Goal: Transaction & Acquisition: Book appointment/travel/reservation

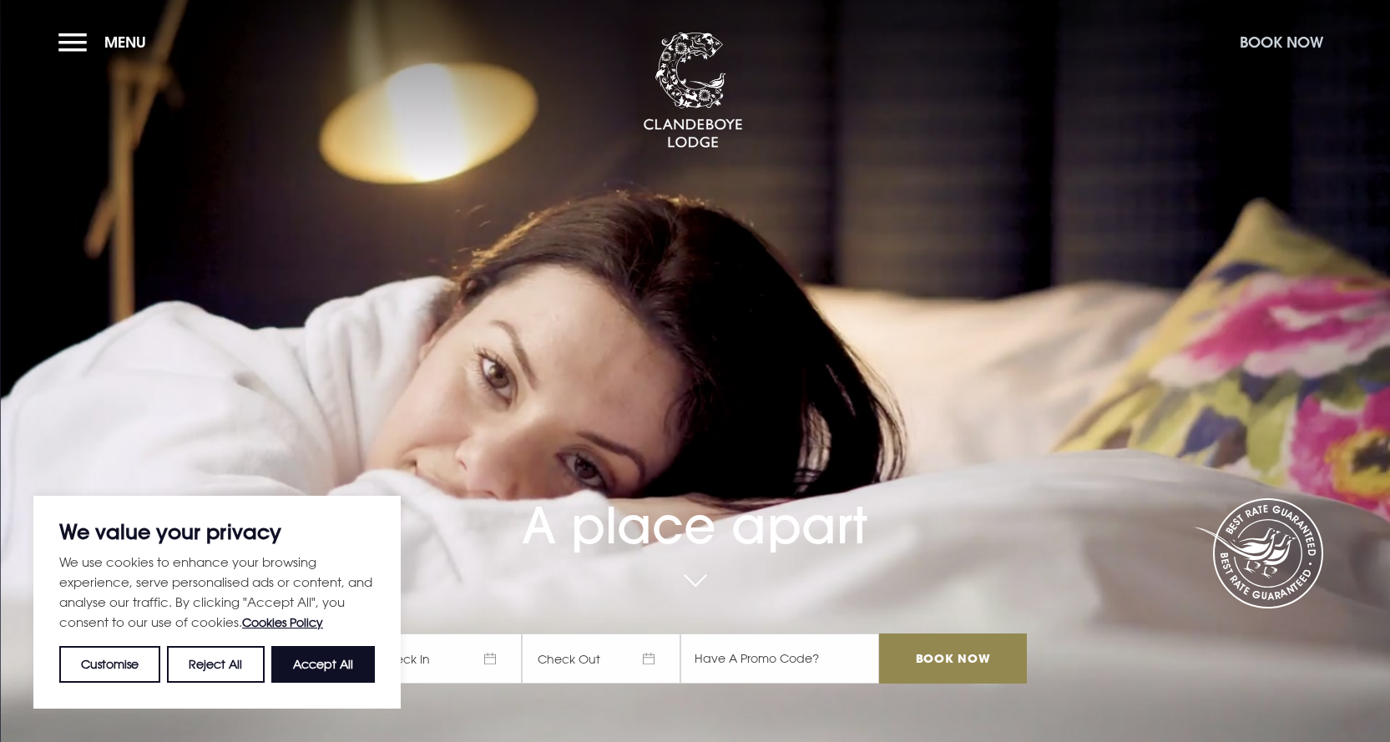
click at [1284, 41] on button "Book Now" at bounding box center [1282, 42] width 100 height 36
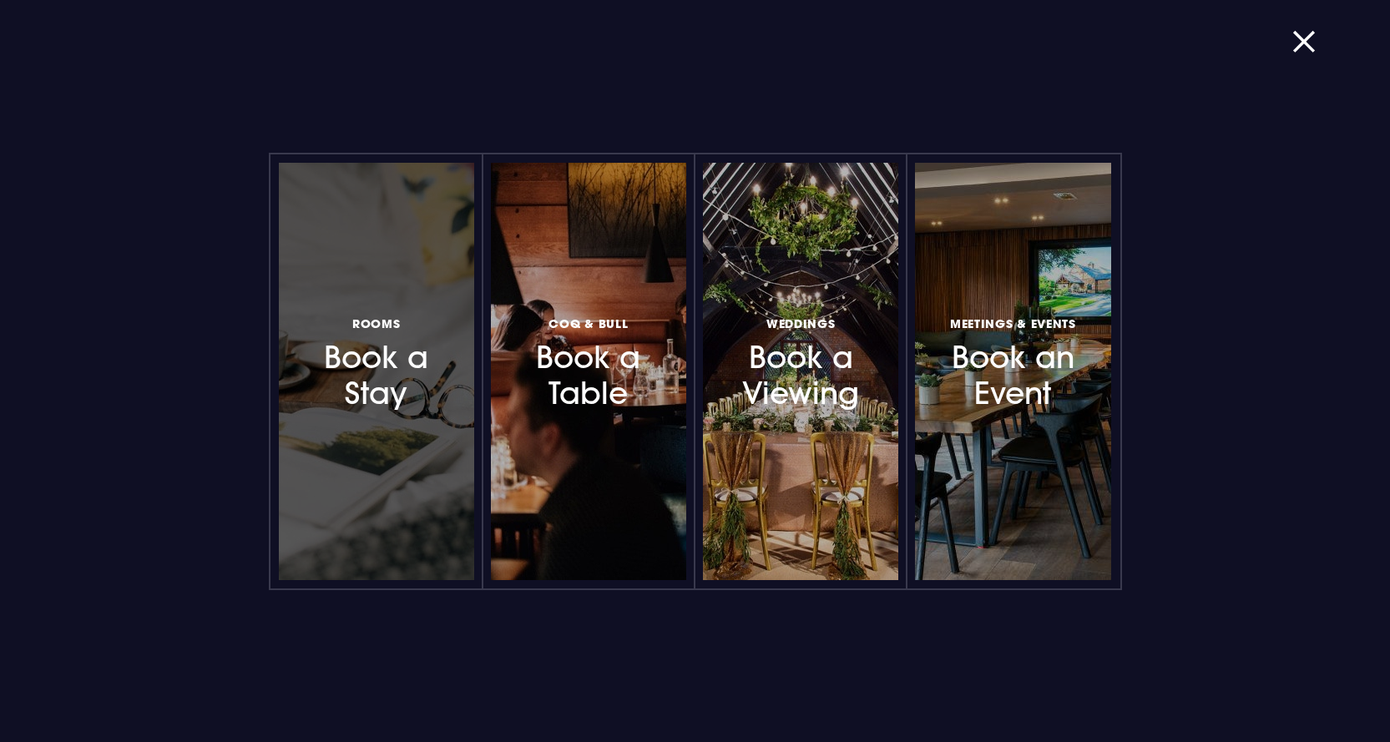
click at [403, 399] on h3 "Rooms Book a Stay" at bounding box center [376, 362] width 145 height 99
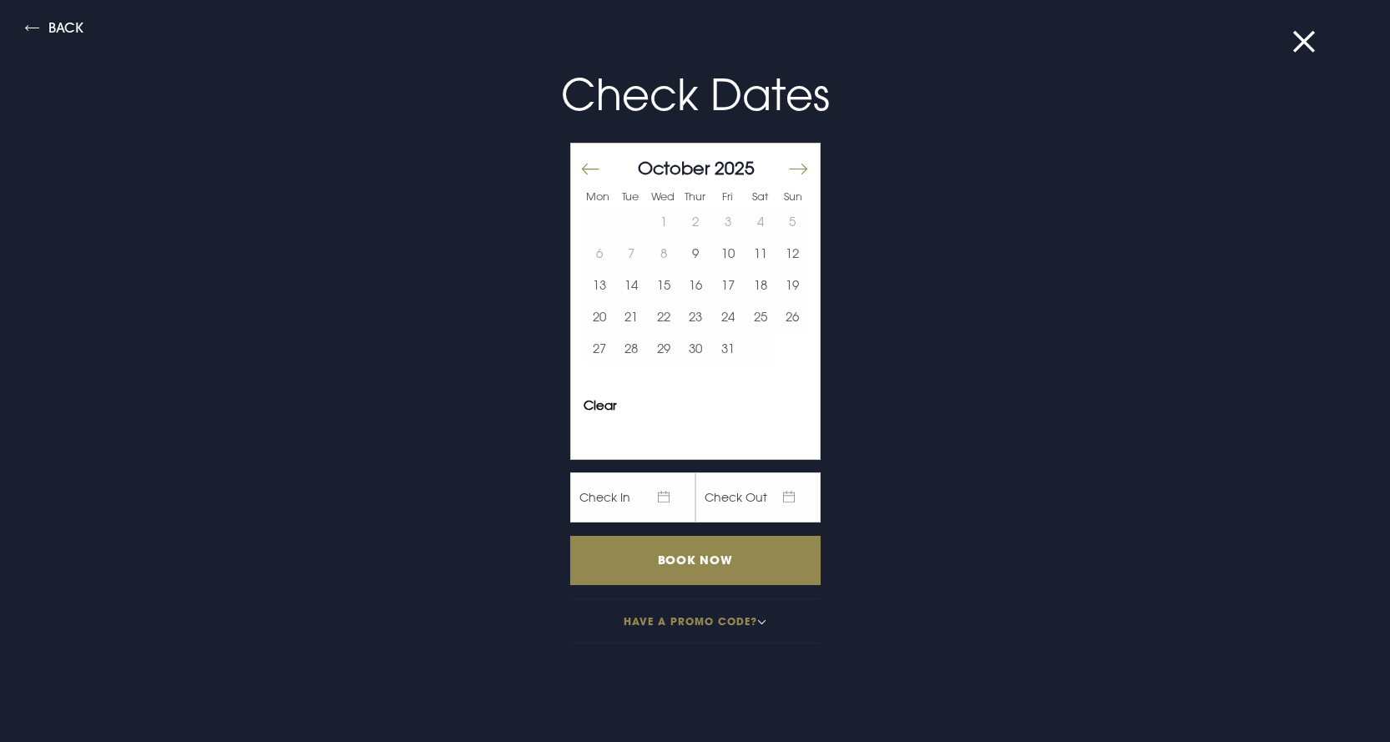
click at [789, 168] on button "Move forward to switch to the next month." at bounding box center [797, 169] width 20 height 35
drag, startPoint x: 743, startPoint y: 218, endPoint x: 728, endPoint y: 247, distance: 32.9
click at [744, 220] on button "3" at bounding box center [760, 222] width 33 height 32
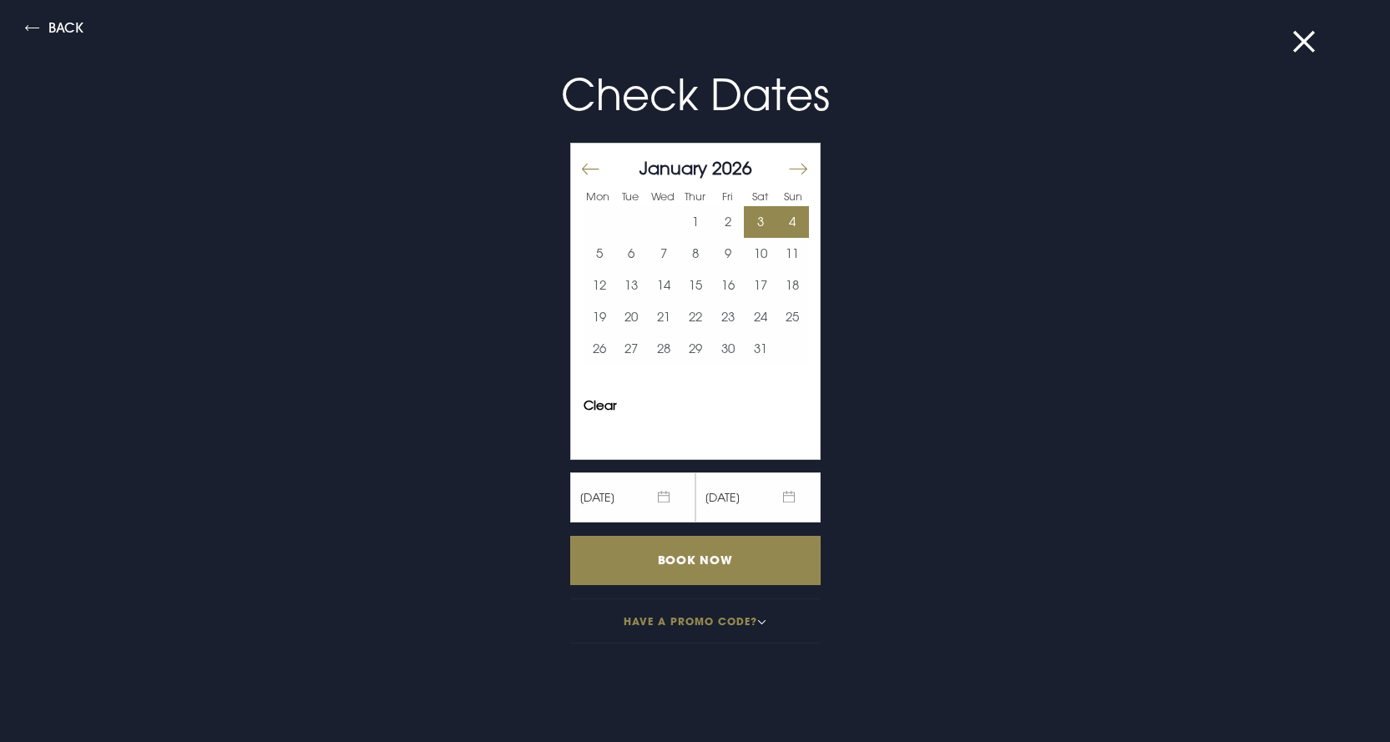
click at [782, 221] on button "4" at bounding box center [793, 222] width 33 height 32
click at [687, 562] on input "Book Now" at bounding box center [695, 560] width 251 height 49
click at [580, 170] on button "Move backward to switch to the previous month." at bounding box center [590, 169] width 20 height 35
click at [788, 166] on button "Move forward to switch to the next month." at bounding box center [797, 169] width 20 height 35
click at [716, 254] on button "9" at bounding box center [728, 254] width 33 height 32
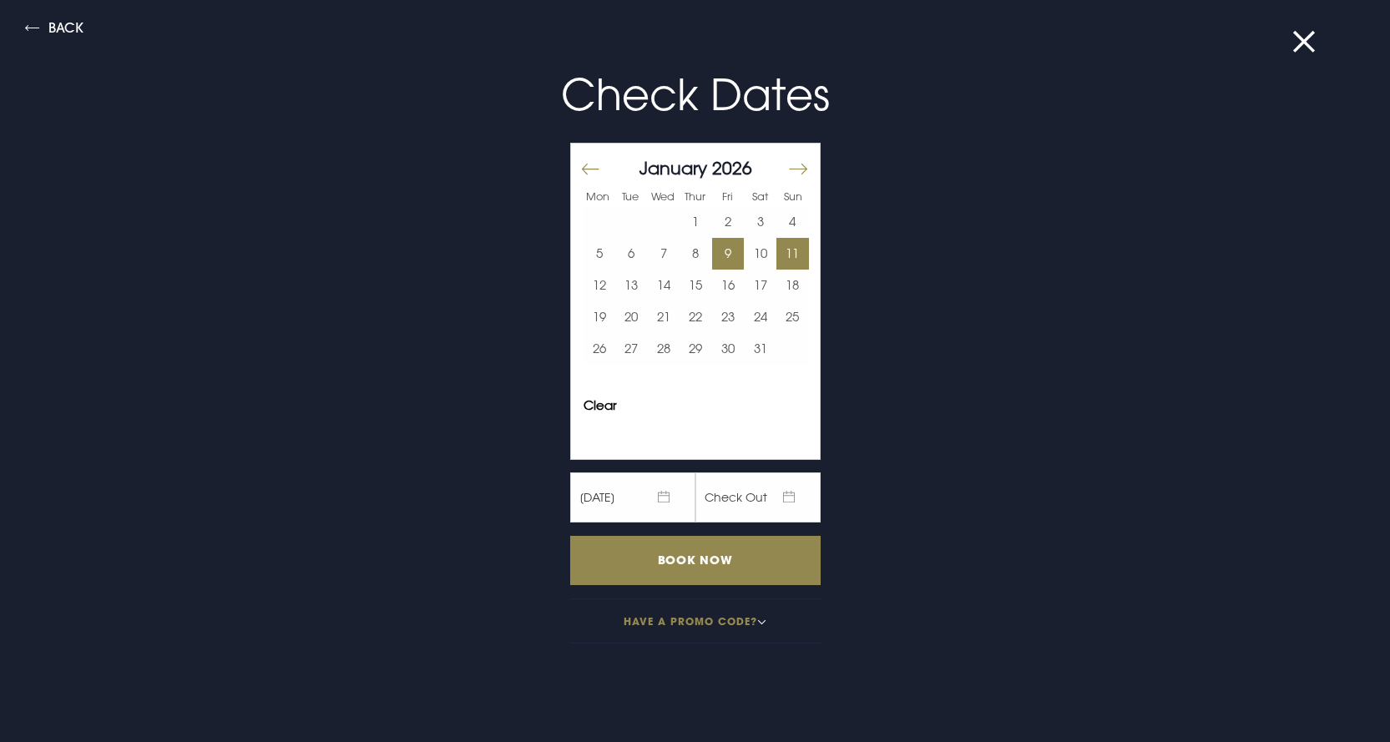
drag, startPoint x: 744, startPoint y: 248, endPoint x: 778, endPoint y: 263, distance: 37.4
click at [744, 249] on button "10" at bounding box center [760, 254] width 33 height 32
click at [699, 554] on input "Book Now" at bounding box center [695, 560] width 251 height 49
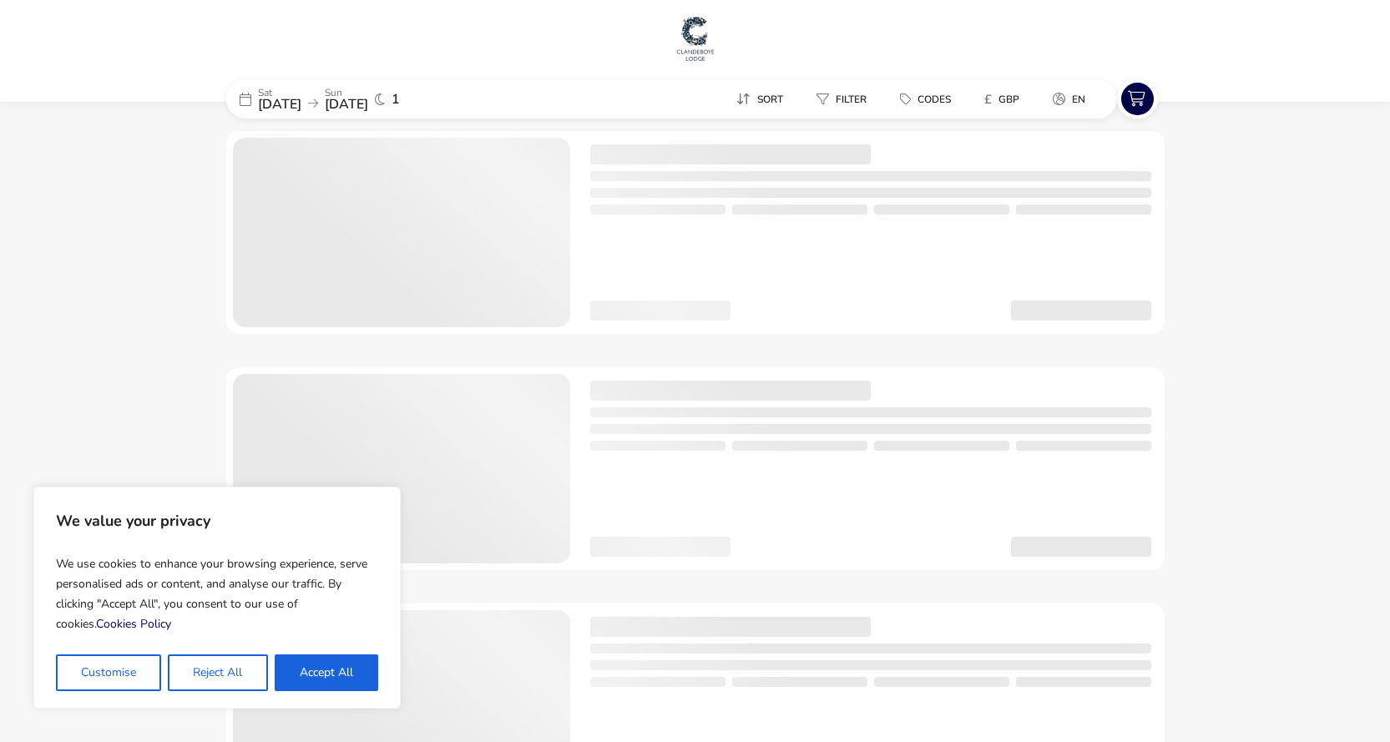
click at [341, 671] on button "Accept All" at bounding box center [327, 673] width 104 height 37
checkbox input "true"
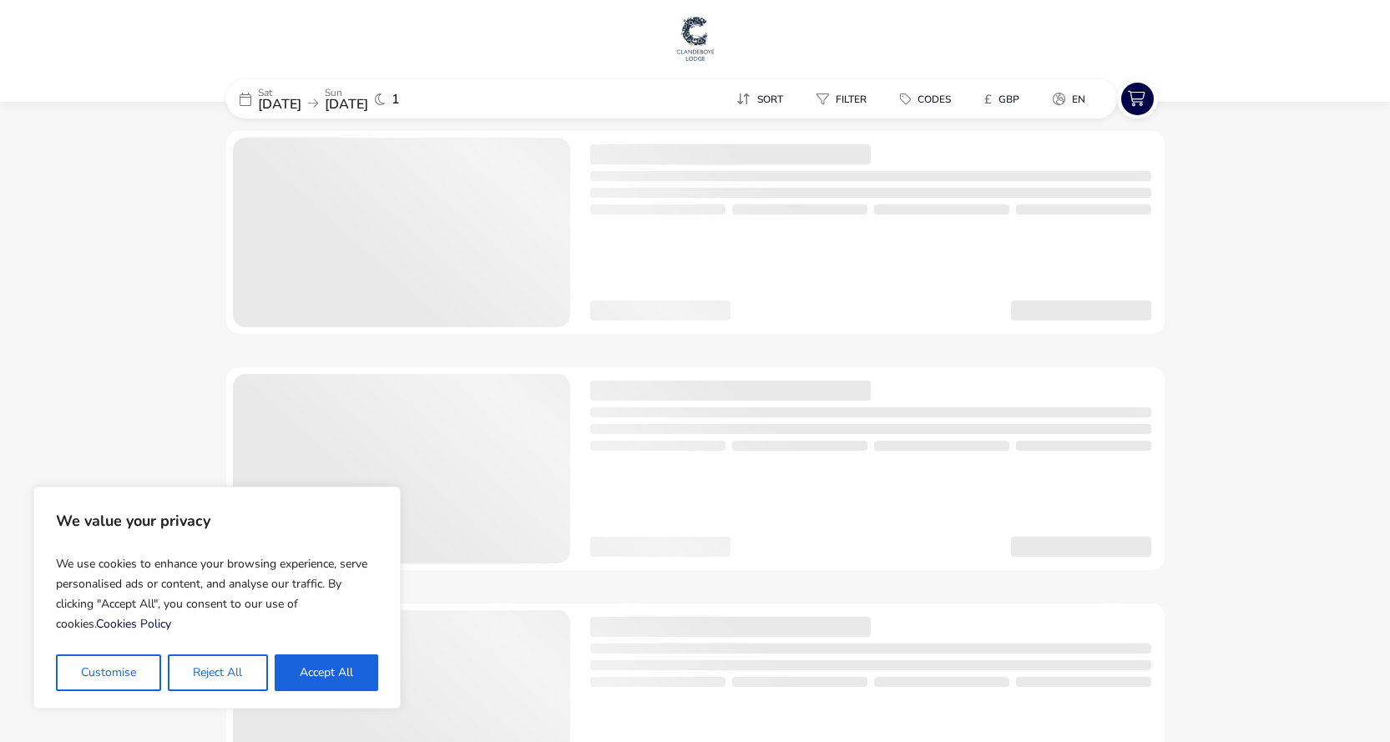
checkbox input "true"
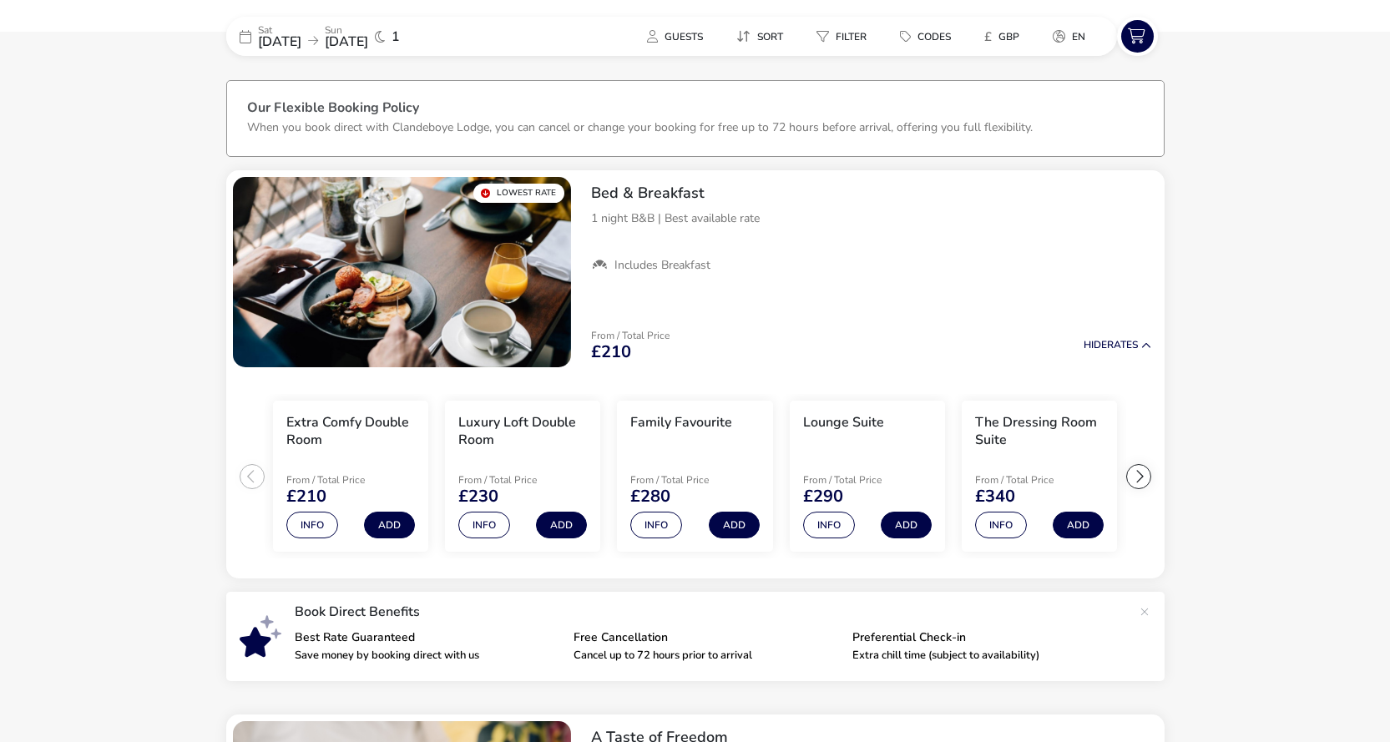
scroll to position [44, 0]
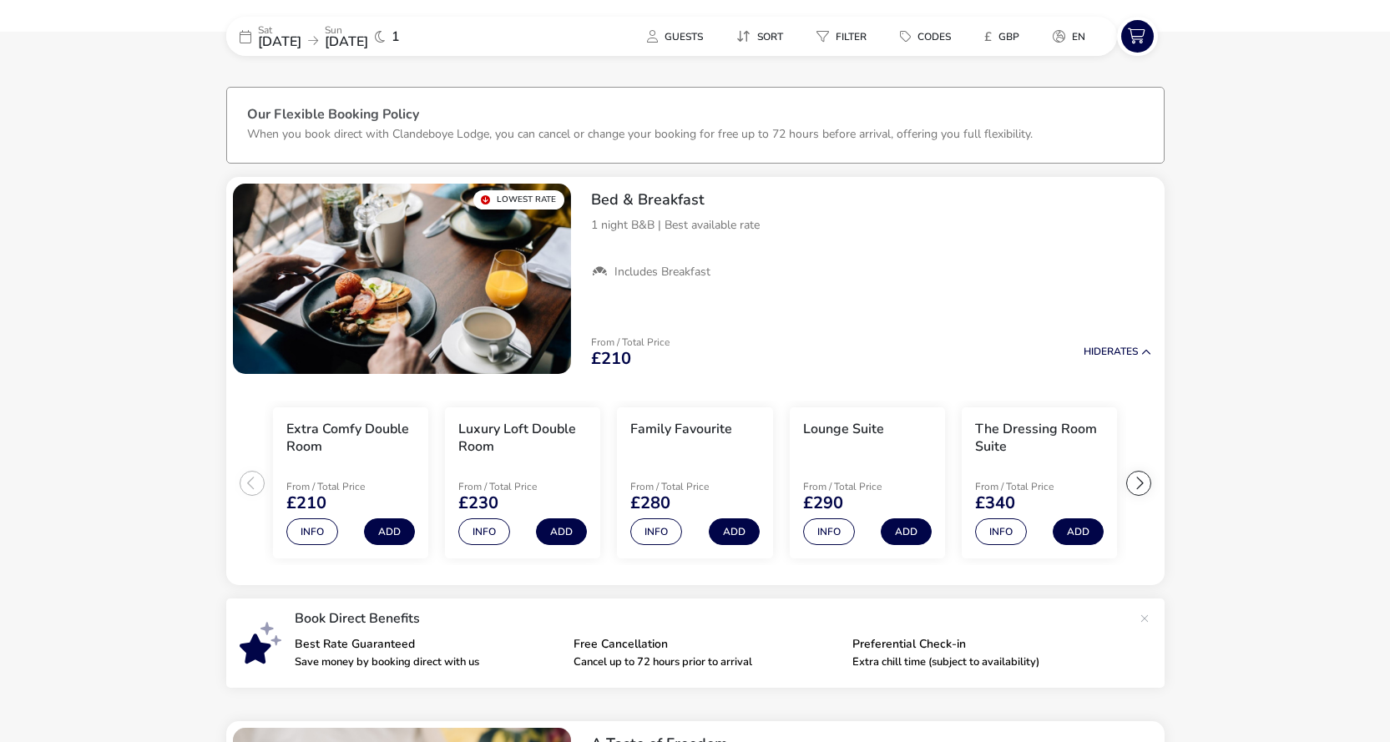
click at [368, 36] on span "[DATE]" at bounding box center [346, 42] width 43 height 18
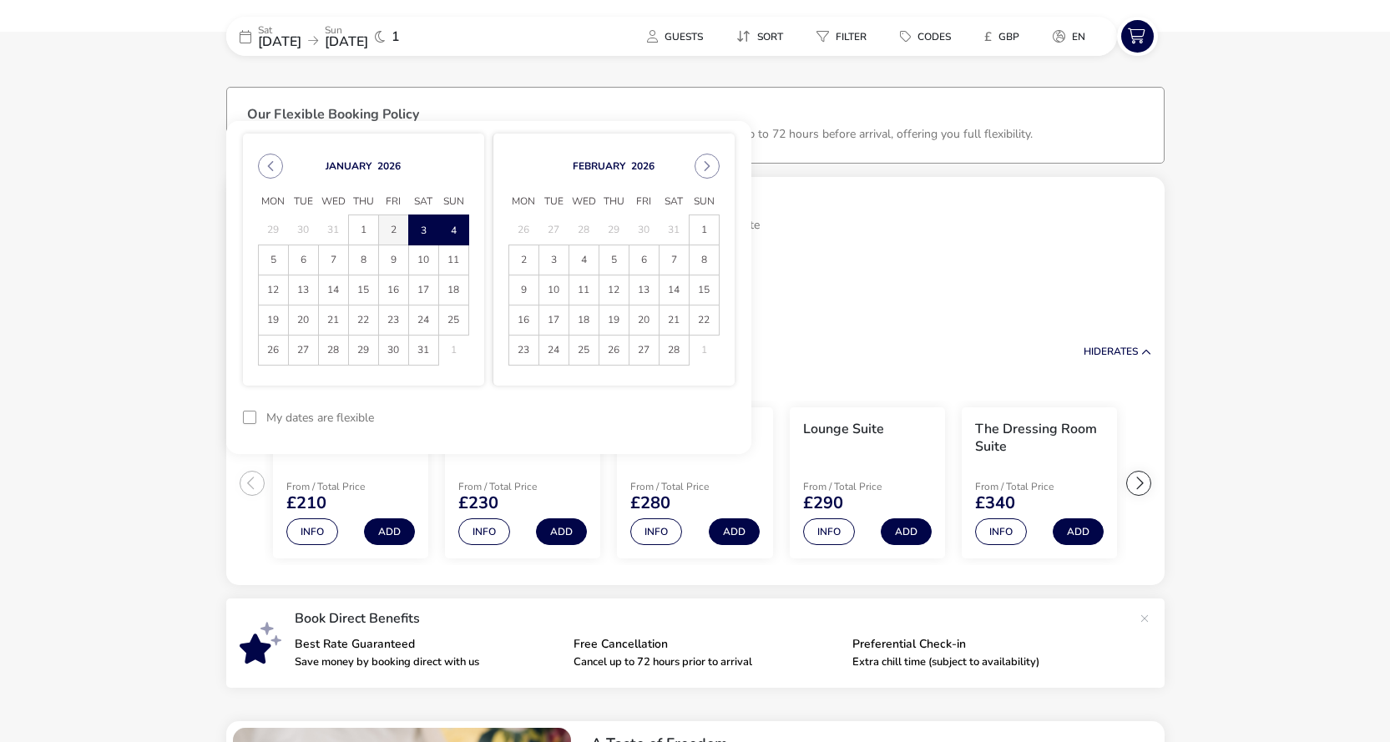
click at [387, 233] on span "2" at bounding box center [393, 229] width 29 height 29
drag, startPoint x: 428, startPoint y: 232, endPoint x: 507, endPoint y: 239, distance: 79.6
click at [431, 235] on span "3" at bounding box center [423, 229] width 29 height 29
click at [671, 413] on button "Apply Dates" at bounding box center [684, 417] width 102 height 39
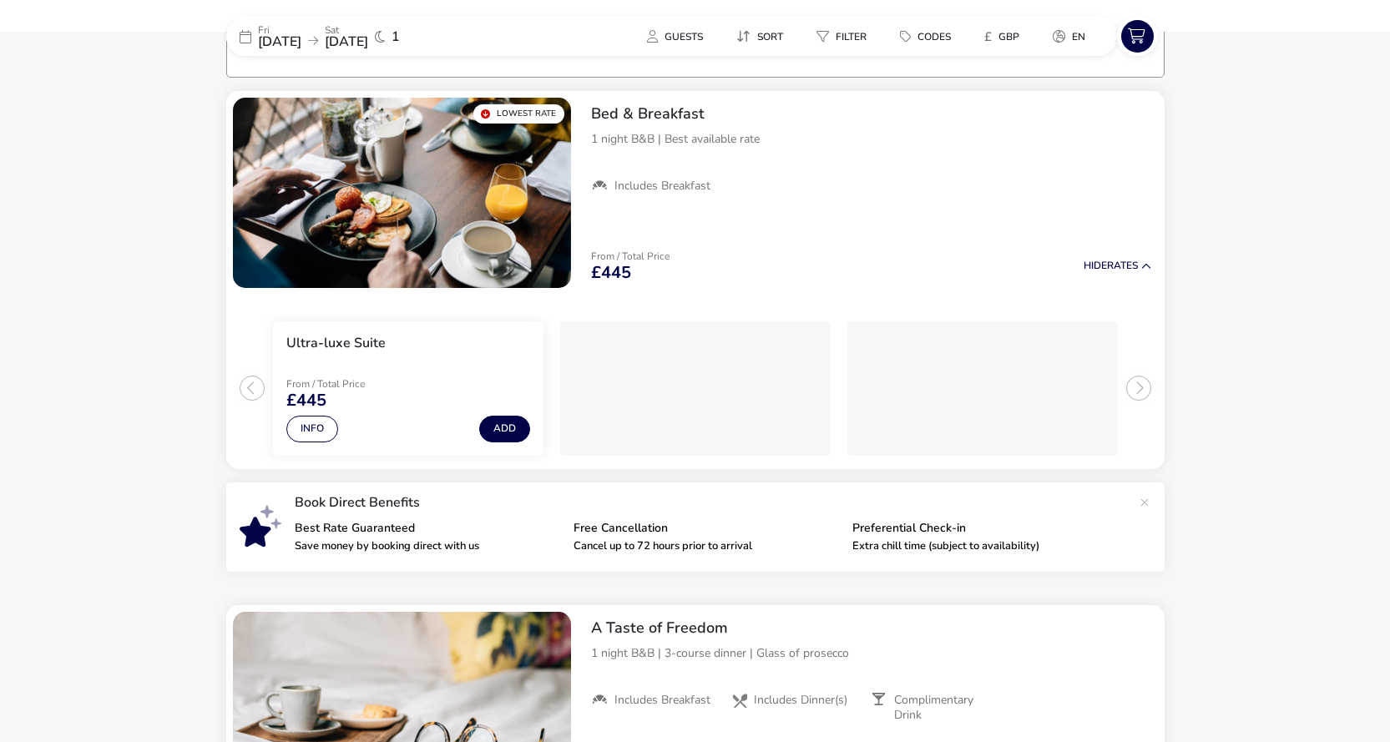
scroll to position [136, 0]
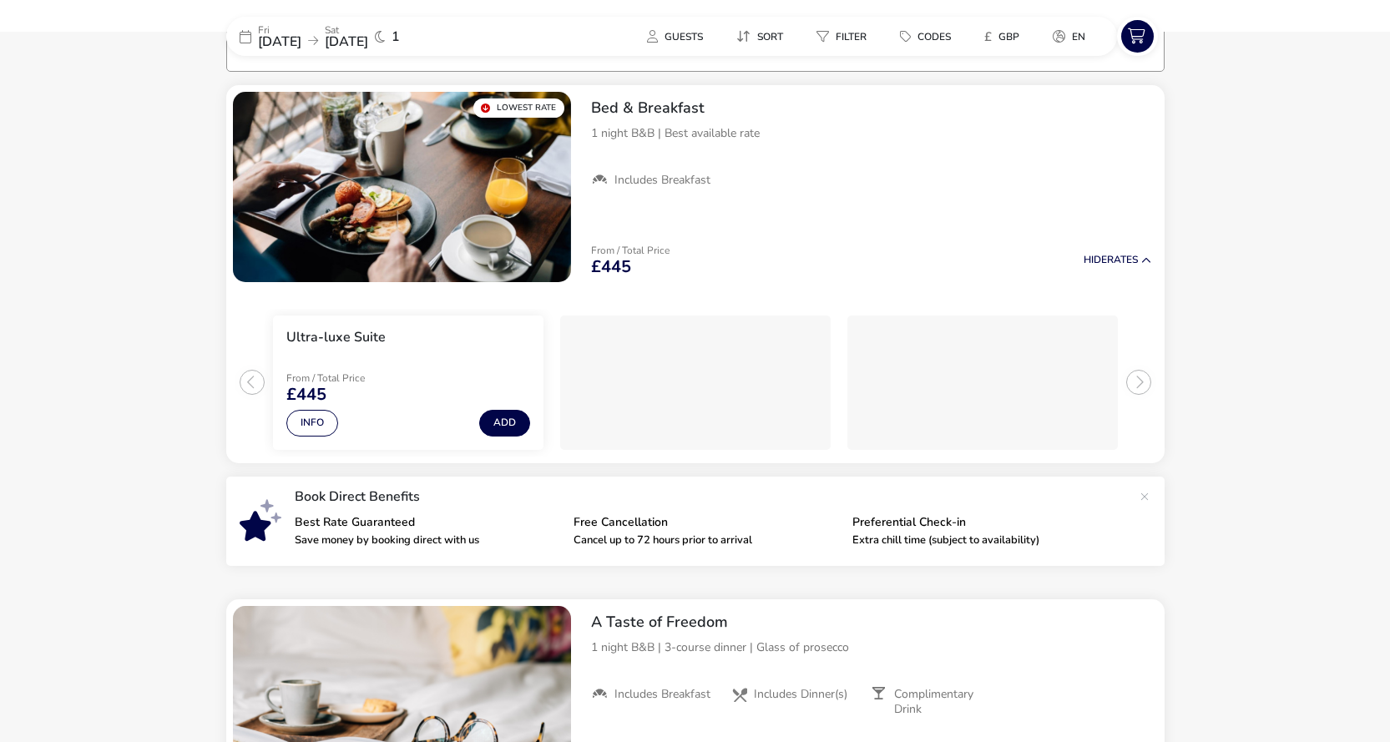
click at [283, 37] on span "[DATE]" at bounding box center [279, 42] width 43 height 18
click at [281, 42] on span "[DATE]" at bounding box center [279, 42] width 43 height 18
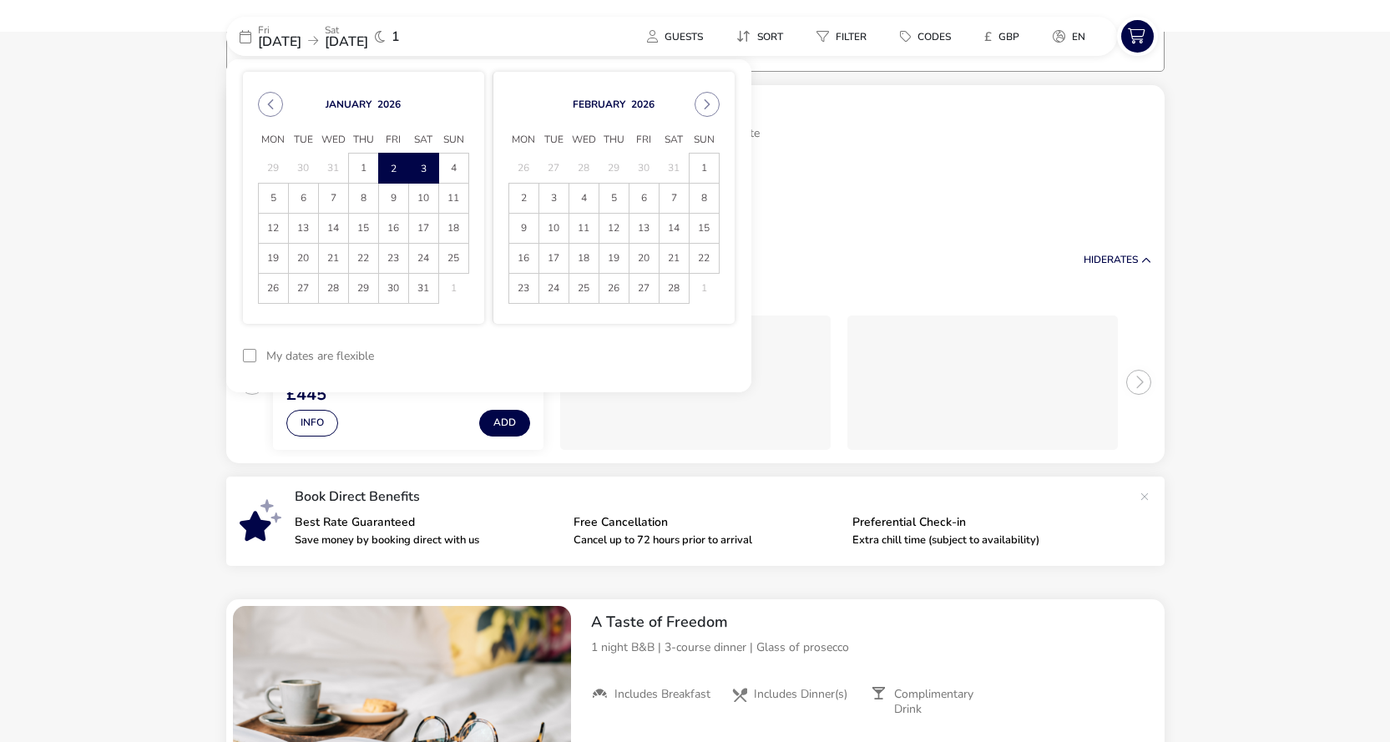
click at [296, 165] on td "30" at bounding box center [303, 169] width 30 height 30
click at [300, 165] on td "30" at bounding box center [303, 169] width 30 height 30
click at [291, 42] on span "[DATE]" at bounding box center [279, 42] width 43 height 18
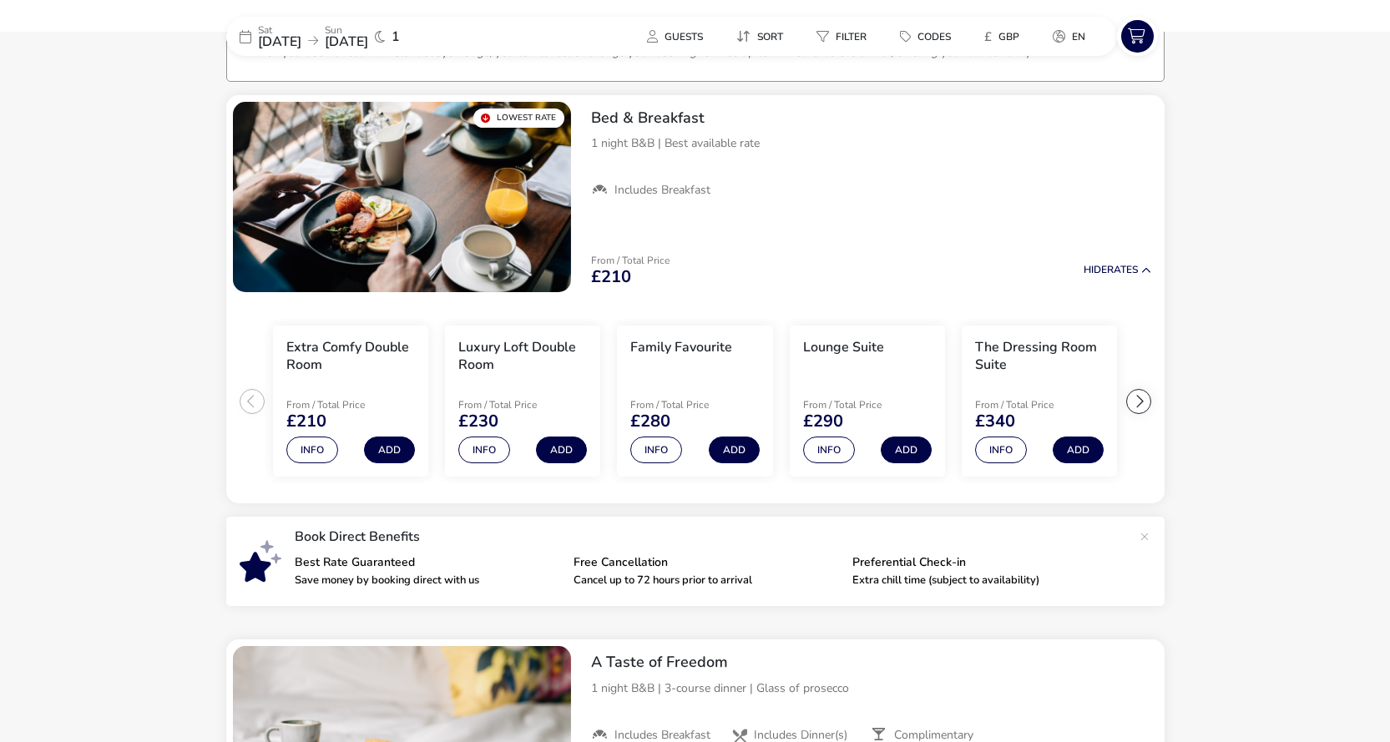
scroll to position [137, 0]
